Goal: Information Seeking & Learning: Learn about a topic

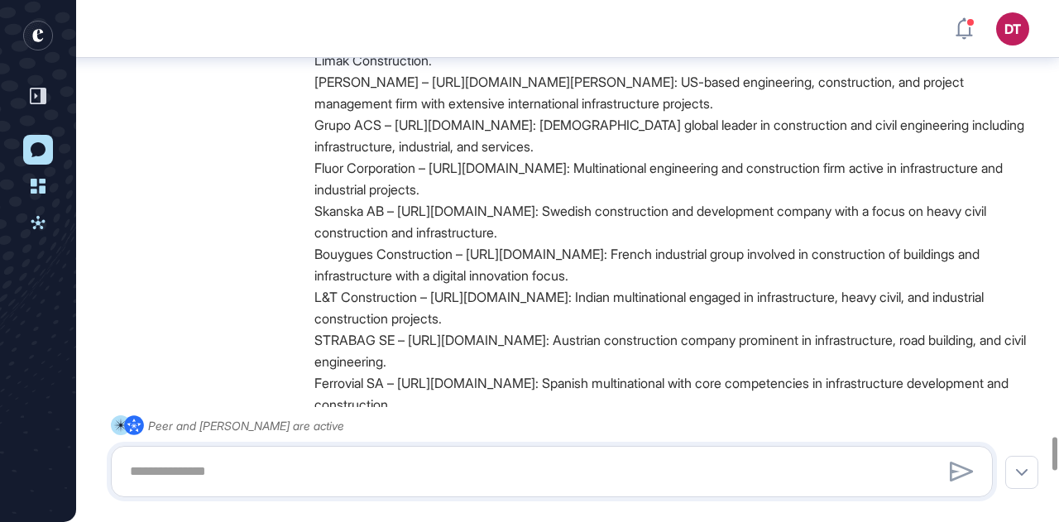
scroll to position [6950, 0]
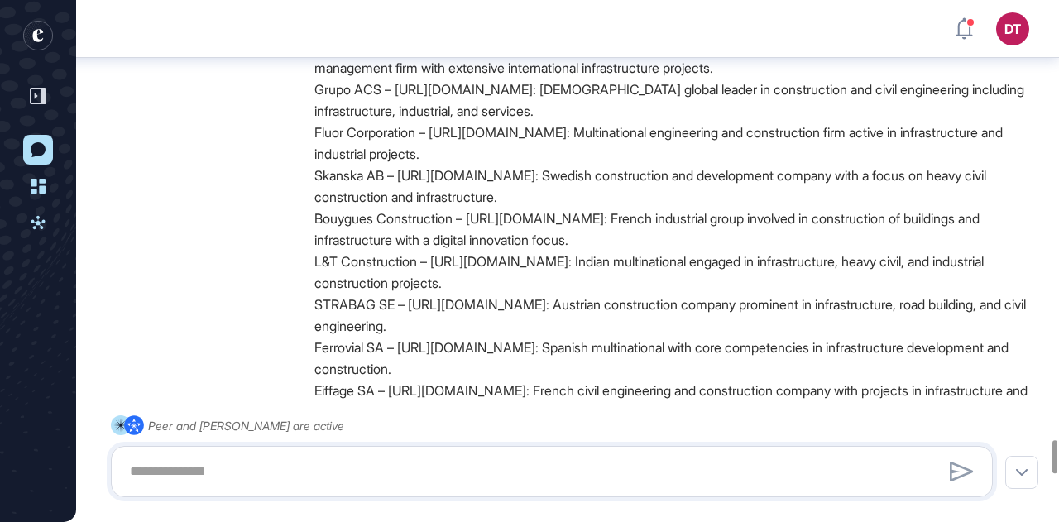
drag, startPoint x: 316, startPoint y: 148, endPoint x: 457, endPoint y: 207, distance: 152.4
click at [457, 207] on ol "VINCI – [URL][DOMAIN_NAME]: Global construction and concessions company known f…" at bounding box center [678, 423] width 728 height 861
click at [442, 122] on li "Grupo ACS – [URL][DOMAIN_NAME]: [DEMOGRAPHIC_DATA] global leader in constructio…" at bounding box center [678, 100] width 728 height 43
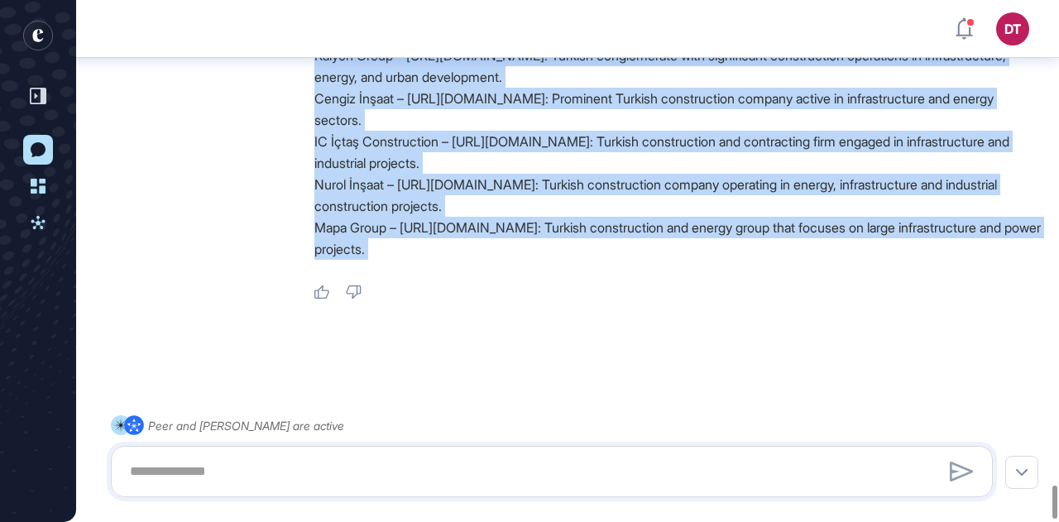
scroll to position [7695, 0]
drag, startPoint x: 319, startPoint y: 156, endPoint x: 560, endPoint y: 288, distance: 275.5
copy div "LOREM – ipsum://dol.sitam.con: Adipis elitseddoeiu tem incididuntu laboree dolo…"
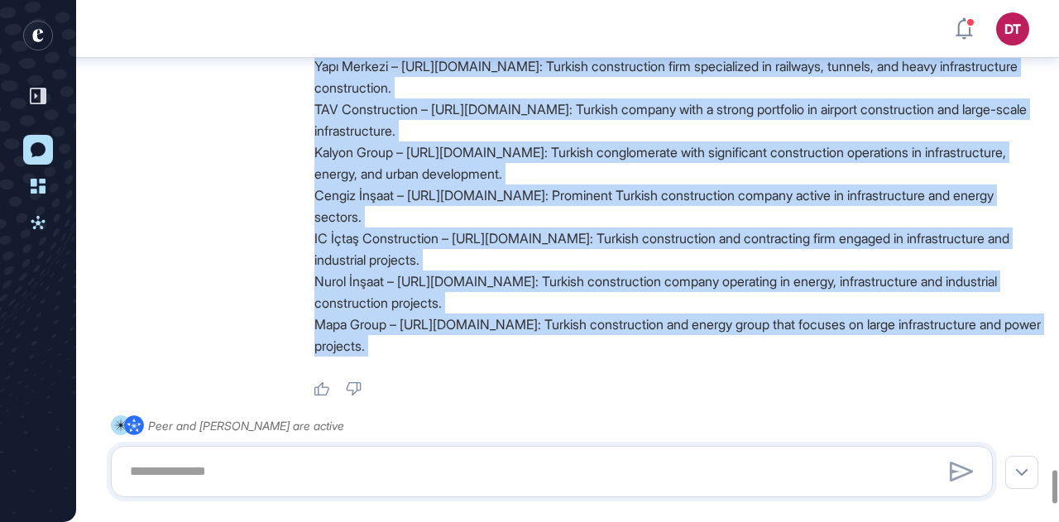
scroll to position [7364, 0]
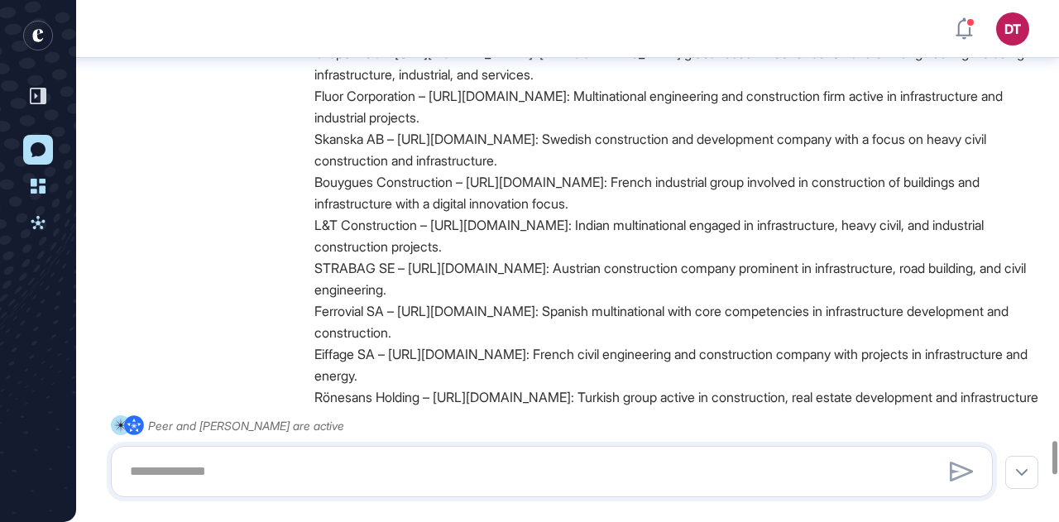
scroll to position [6950, 0]
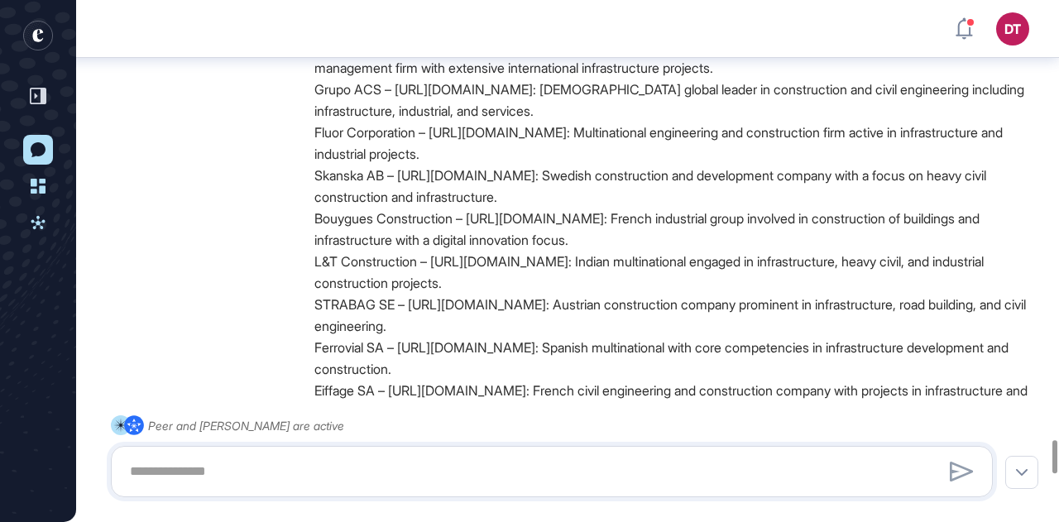
drag, startPoint x: 491, startPoint y: 233, endPoint x: 300, endPoint y: 145, distance: 209.9
click at [300, 145] on div "[PERSON_NAME] Competitor Analysis Manager [DATE] 16:06 Here is a list of 20 con…" at bounding box center [567, 404] width 923 height 979
copy ol "LOREM – ipsum://dol.sitam.con: Adipis elitseddoeiu tem incididuntu laboree dolo…"
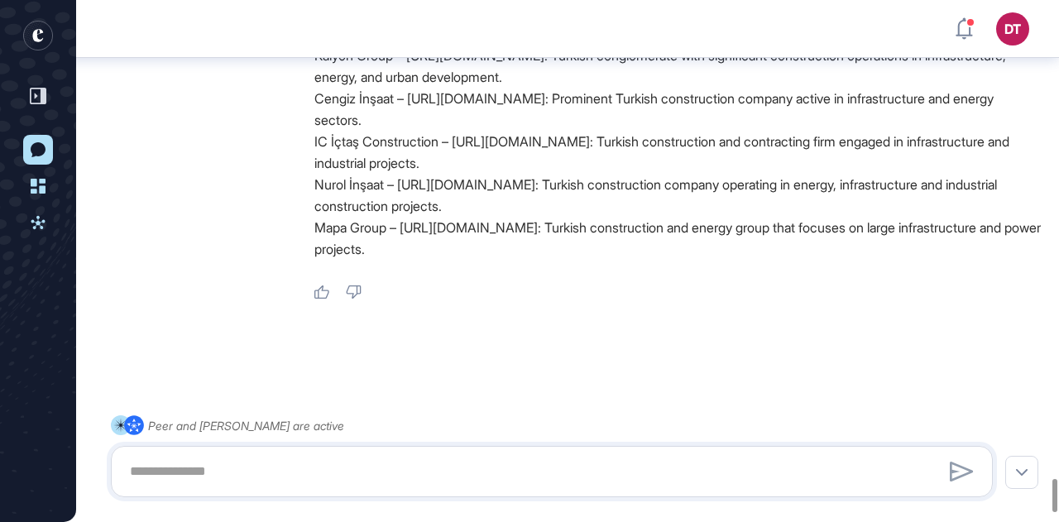
scroll to position [7695, 0]
click at [313, 458] on textarea at bounding box center [552, 471] width 864 height 33
type textarea "**********"
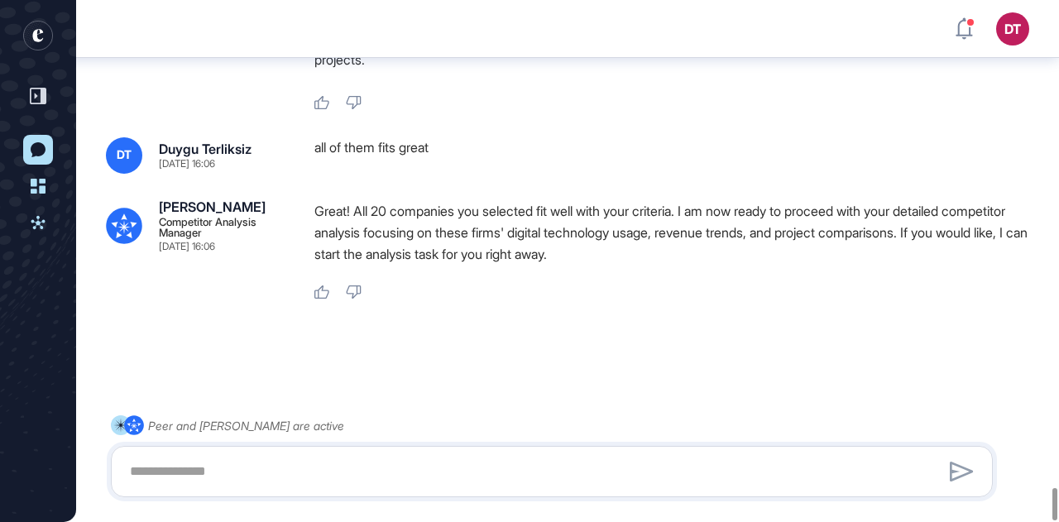
scroll to position [7885, 0]
click at [423, 474] on textarea at bounding box center [552, 471] width 864 height 33
type textarea "*"
type textarea "**********"
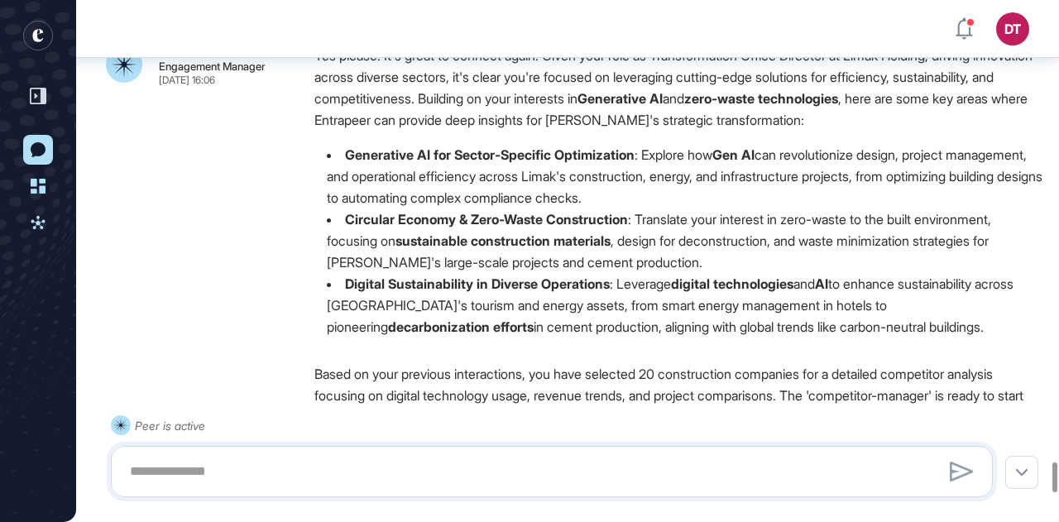
scroll to position [7995, 0]
